Goal: Navigation & Orientation: Find specific page/section

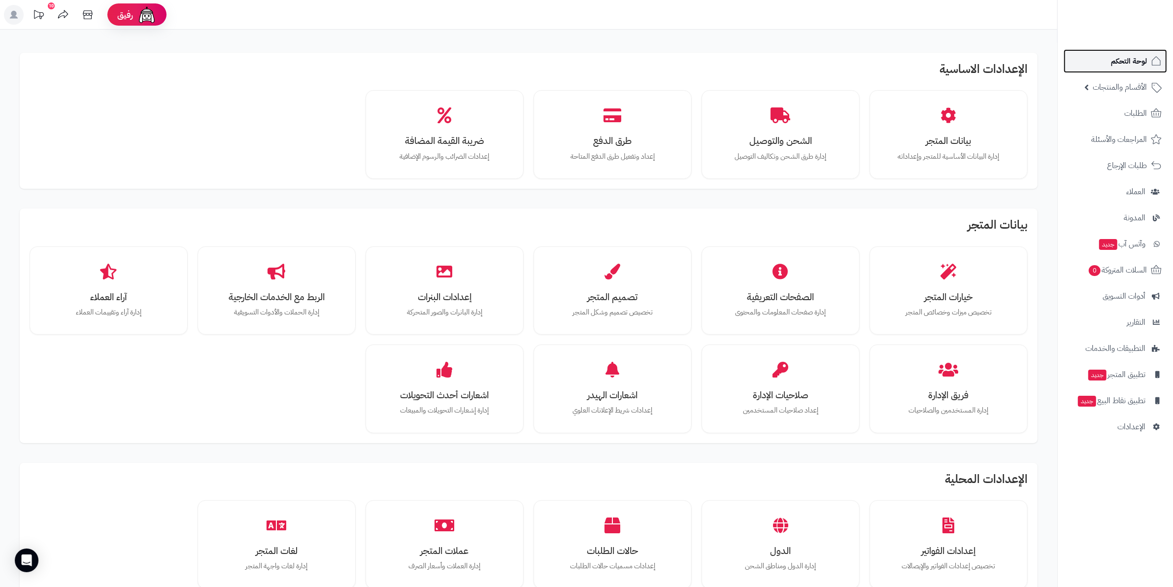
click at [1134, 61] on span "لوحة التحكم" at bounding box center [1129, 61] width 36 height 14
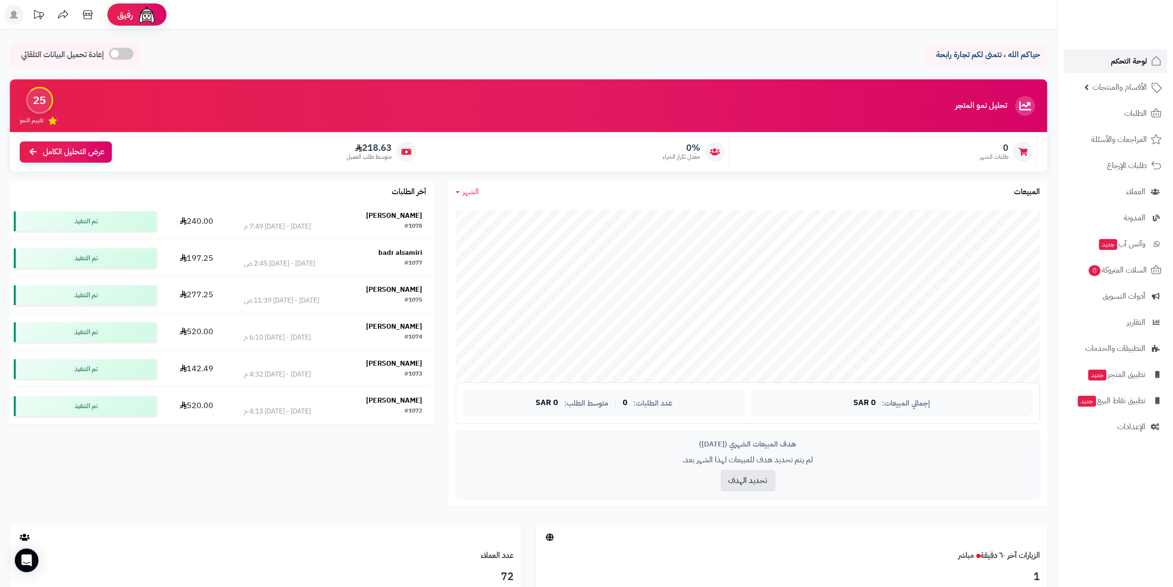
click at [1134, 61] on span "لوحة التحكم" at bounding box center [1129, 61] width 36 height 14
